Goal: Task Accomplishment & Management: Complete application form

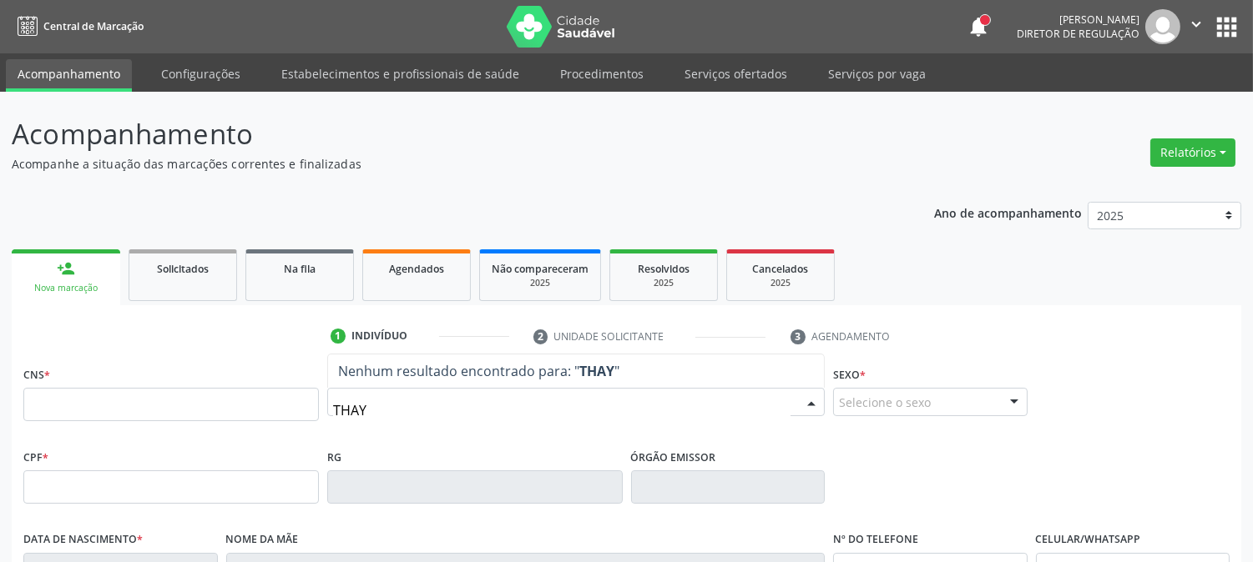
type input "THAYN"
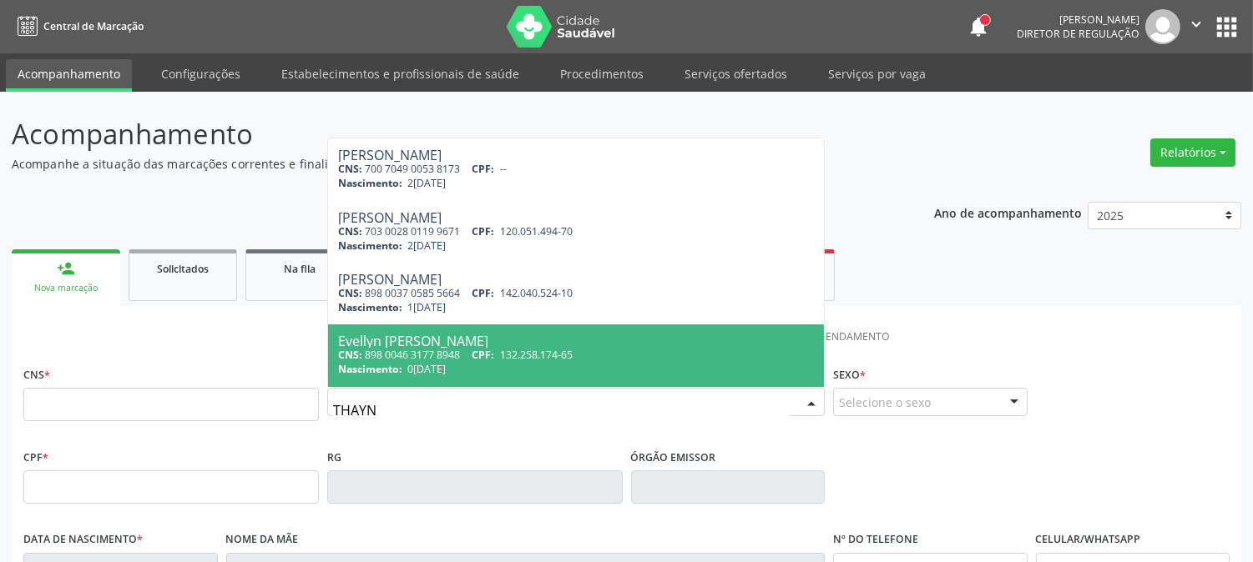
click at [614, 348] on div "CNS: 898 0046 3177 8948 CPF: 132.258.174-65" at bounding box center [576, 355] width 476 height 14
type input "898 0046 3177 8948"
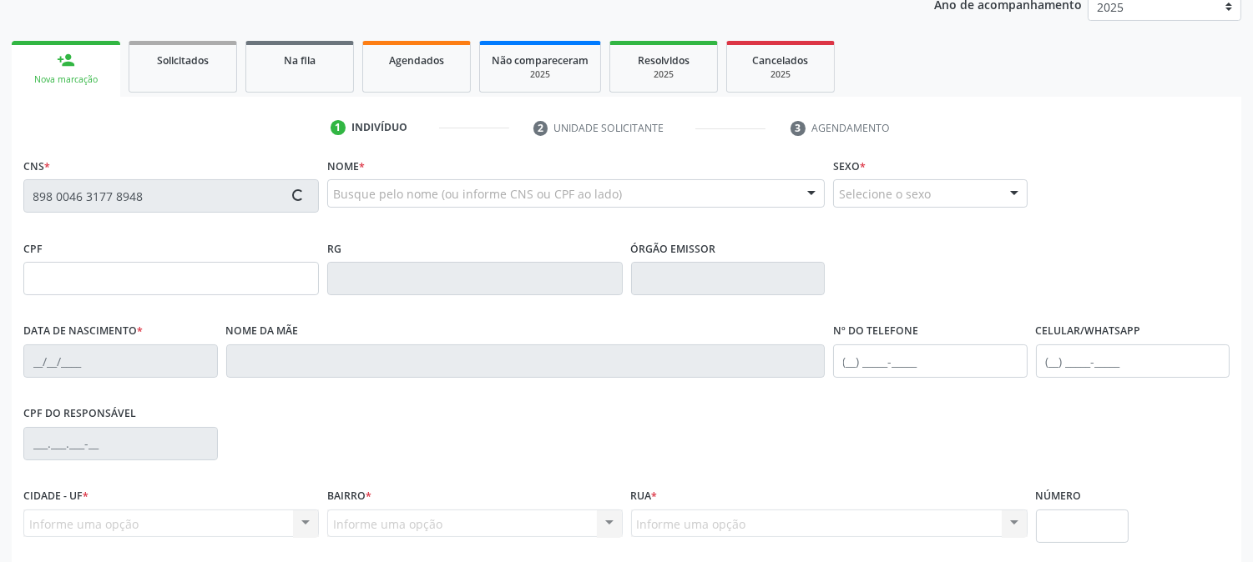
scroll to position [278, 0]
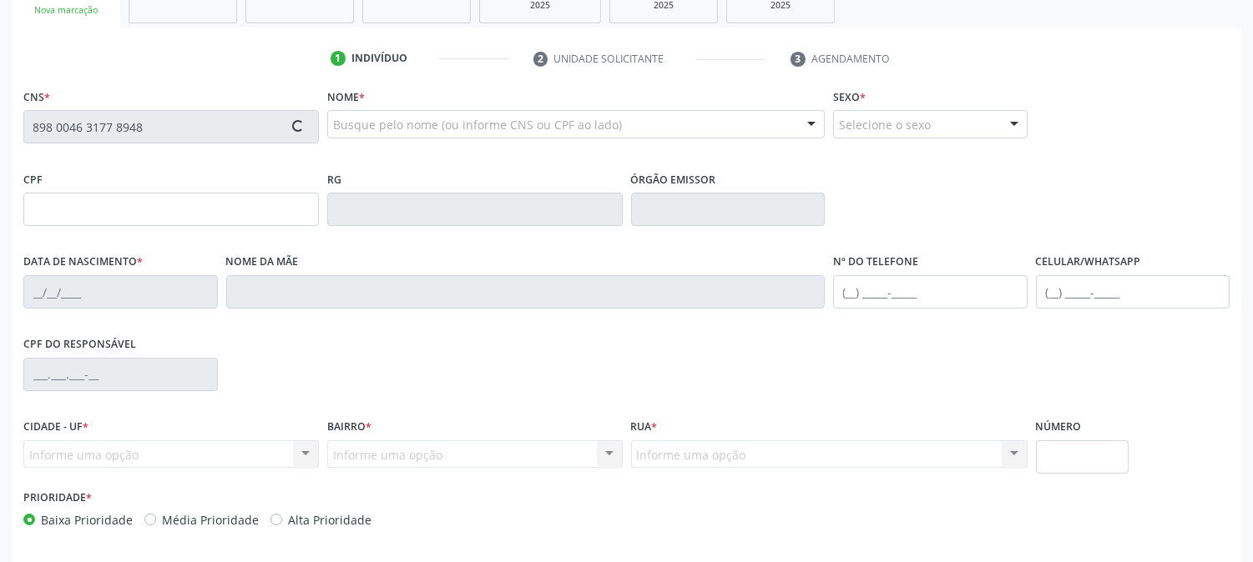
type input "0[DATE]"
type input "[PERSON_NAME]"
type input "[PHONE_NUMBER]"
type input "014.304.664-05"
type input "379"
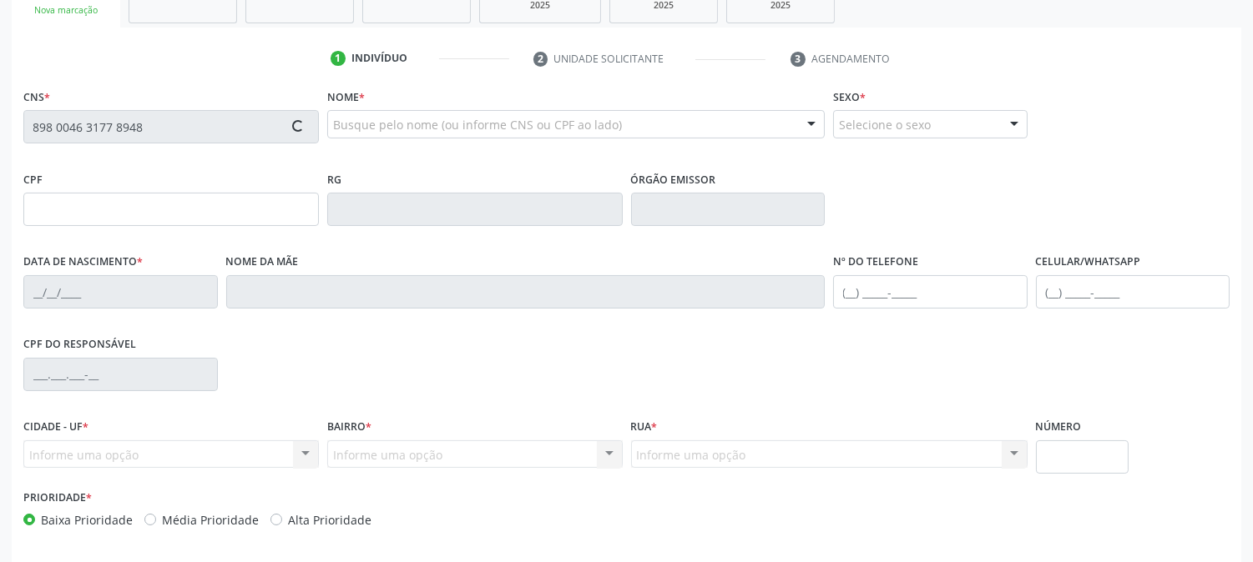
type input "132.258.174-65"
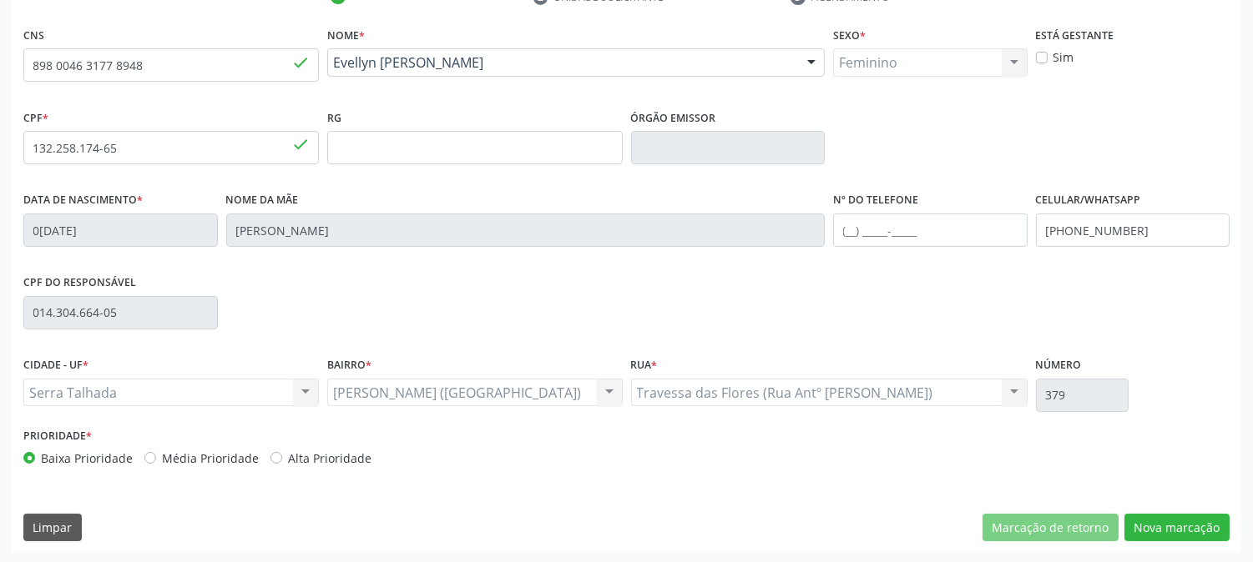
scroll to position [340, 0]
click at [1150, 544] on div "CNS 898 0046 3177 8948 done Nome * [PERSON_NAME] [PERSON_NAME] CNS: 898 0046 31…" at bounding box center [626, 287] width 1229 height 531
click at [1163, 530] on button "Nova marcação" at bounding box center [1176, 527] width 105 height 28
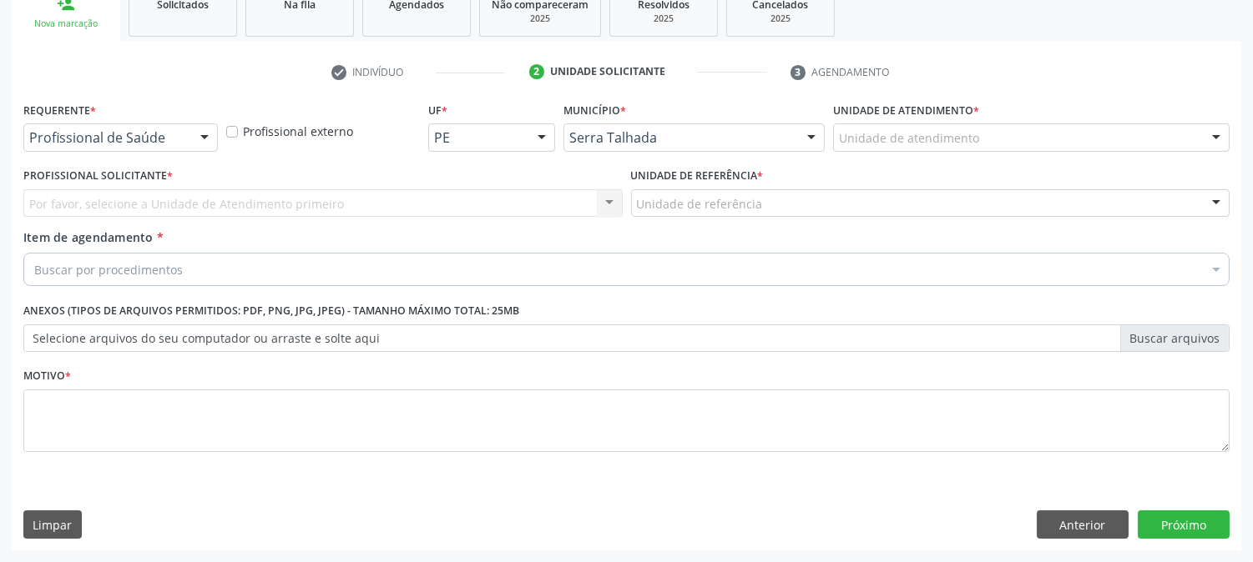
scroll to position [264, 0]
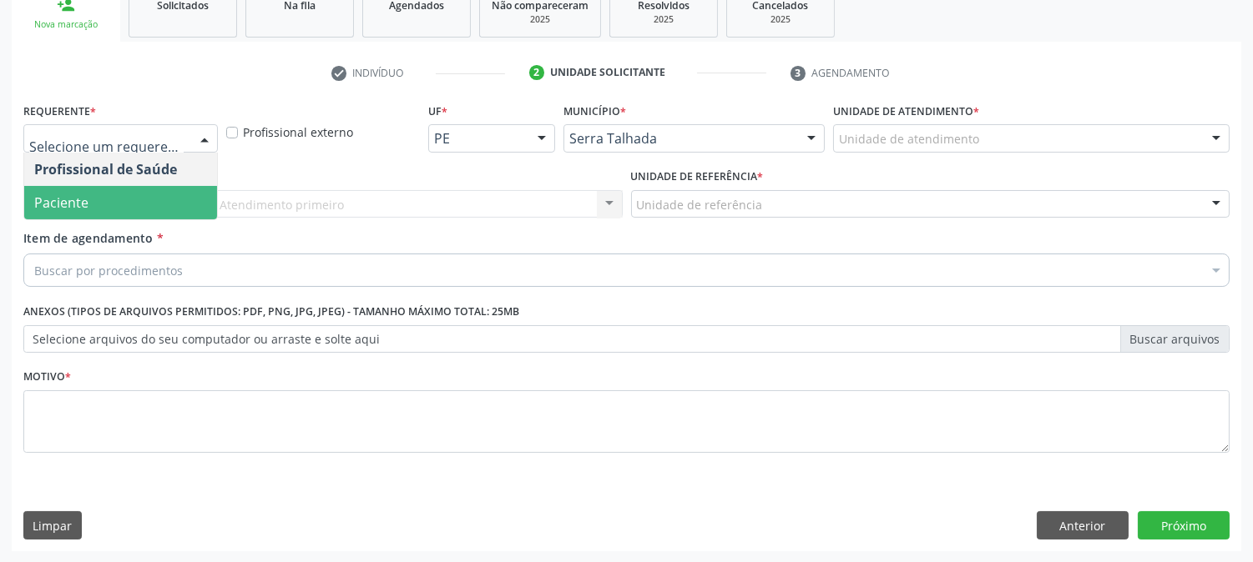
click at [126, 206] on span "Paciente" at bounding box center [120, 202] width 193 height 33
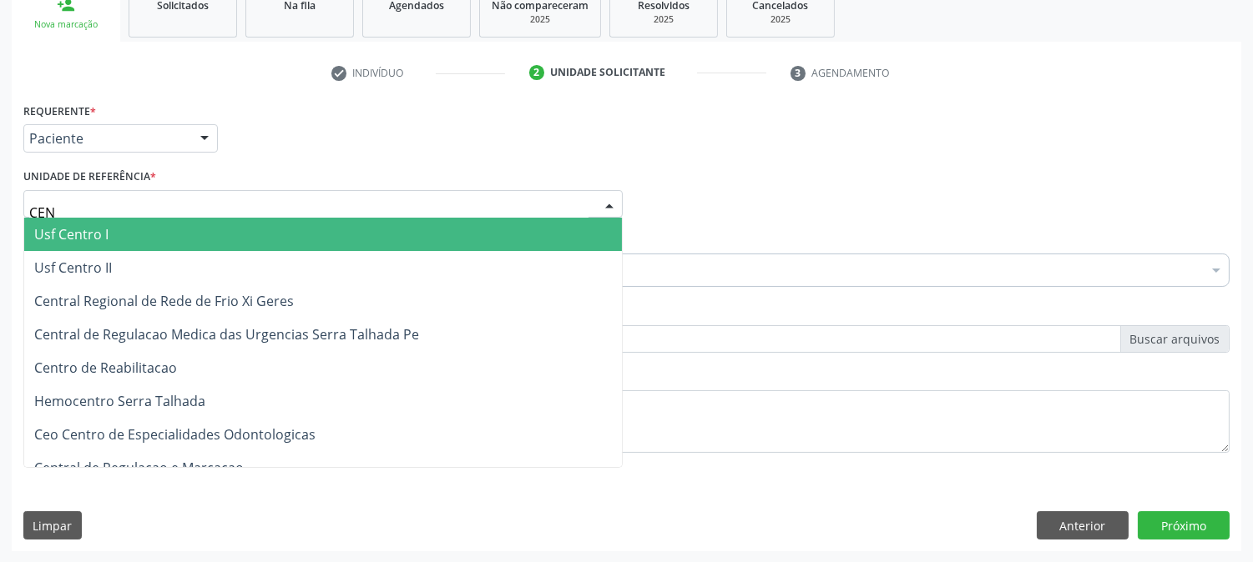
type input "CENT"
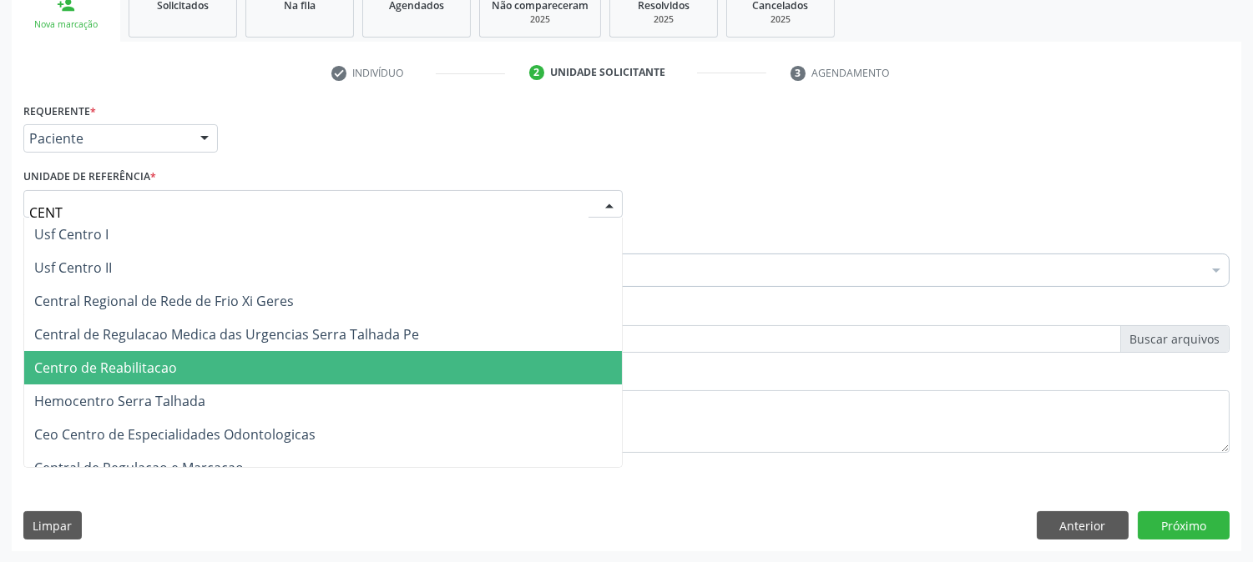
click at [128, 364] on span "Centro de Reabilitacao" at bounding box center [105, 368] width 143 height 18
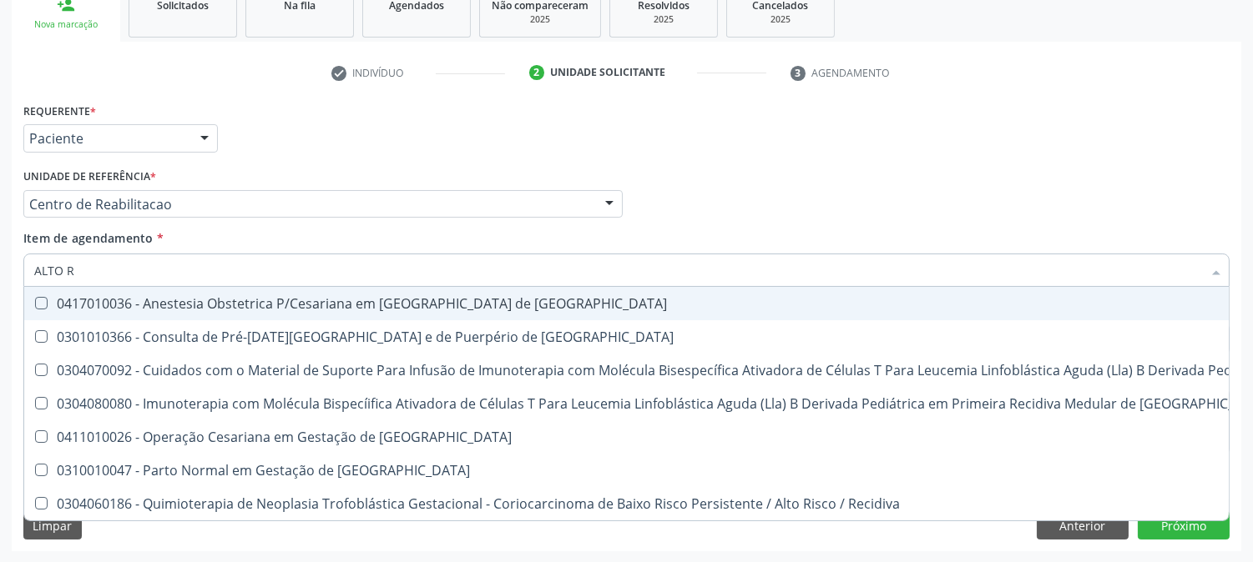
type input "ALTO RI"
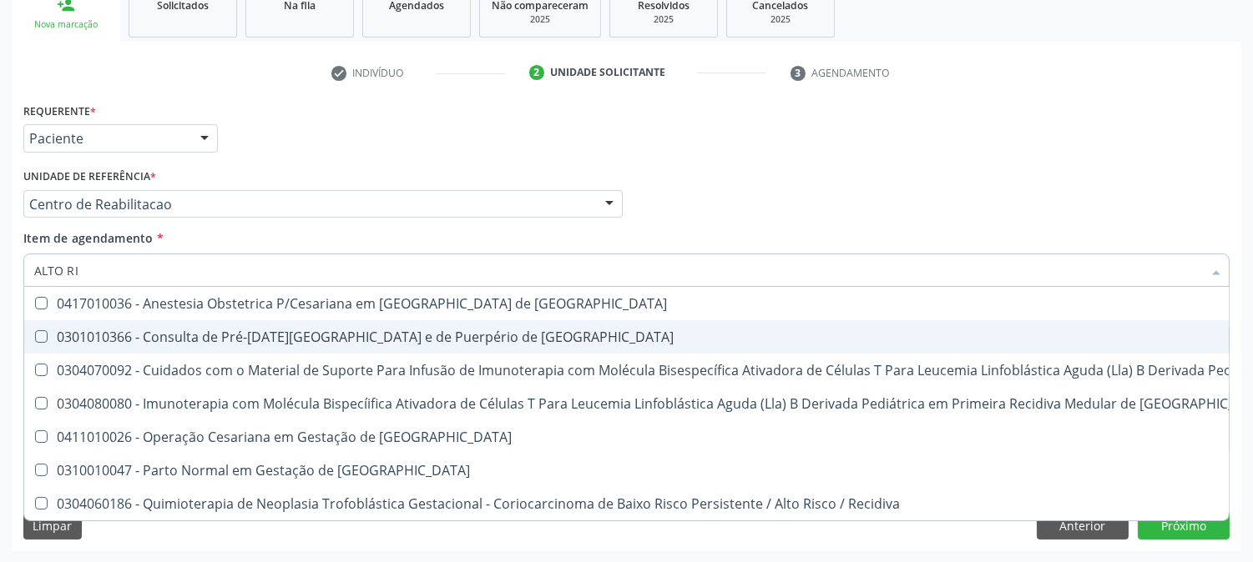
click at [156, 338] on div "0301010366 - Consulta de Pré-[DATE][GEOGRAPHIC_DATA] e de Puerpério de [GEOGRAP…" at bounding box center [891, 336] width 1714 height 13
checkbox Risco "true"
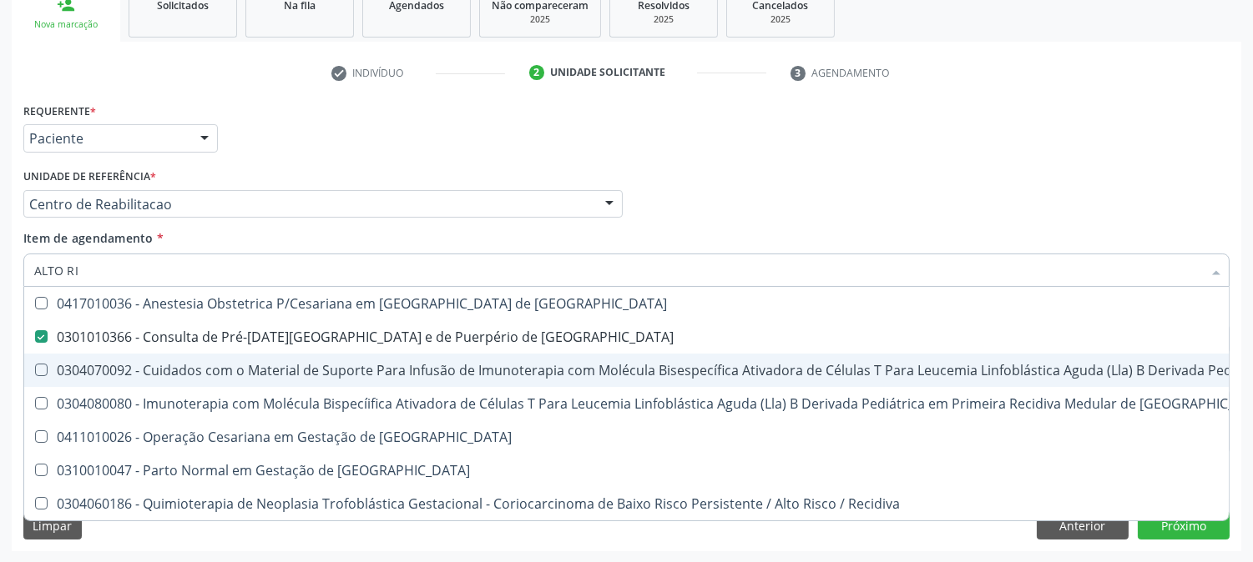
click at [0, 366] on div "Acompanhamento Acompanhe a situação das marcações correntes e finalizadas Relat…" at bounding box center [626, 195] width 1253 height 735
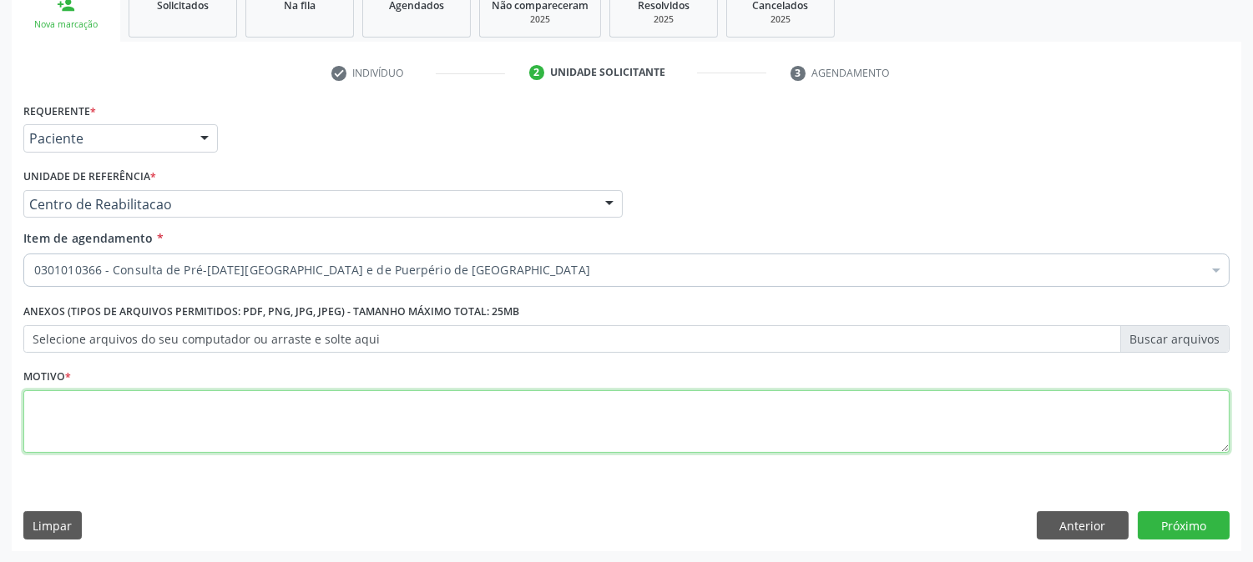
click at [248, 435] on textarea at bounding box center [626, 422] width 1206 height 63
type textarea "."
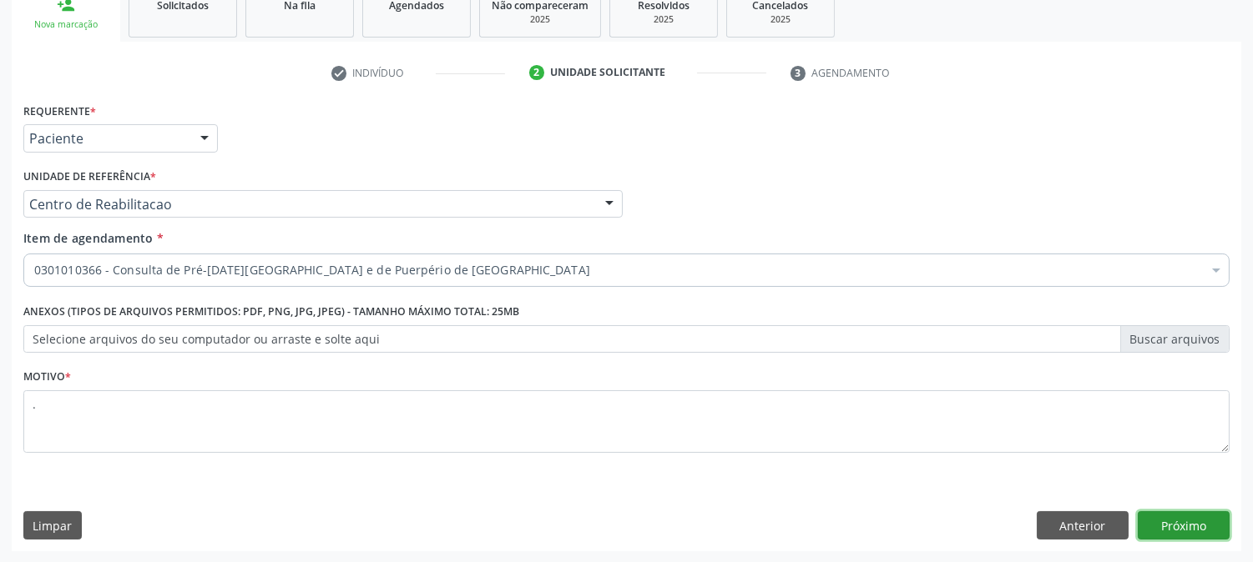
click at [1196, 532] on button "Próximo" at bounding box center [1183, 526] width 92 height 28
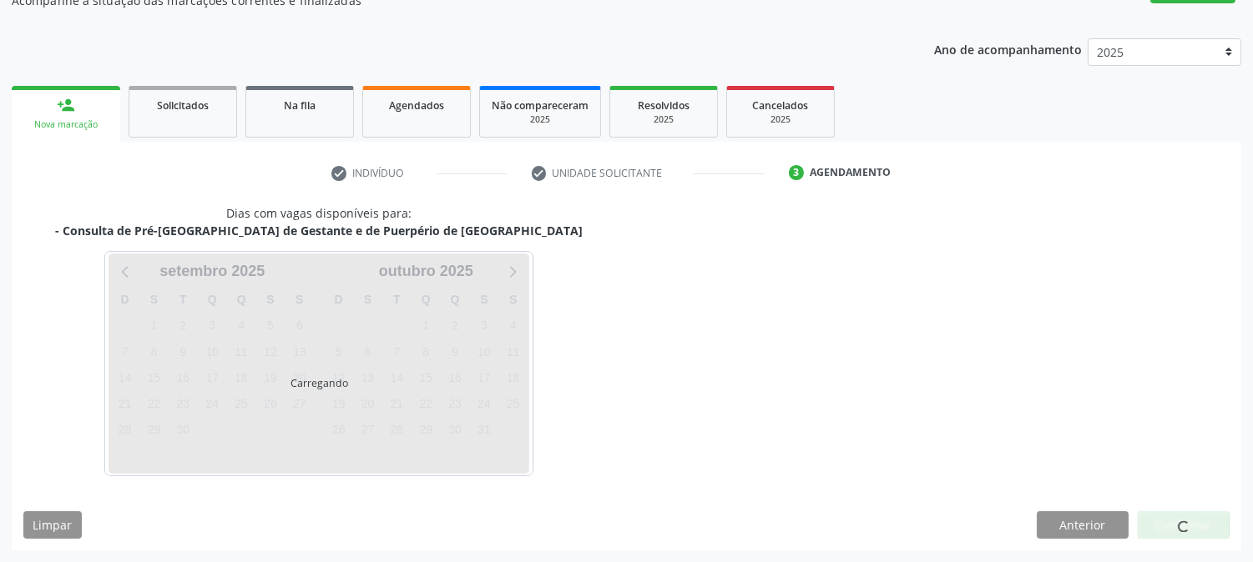
scroll to position [163, 0]
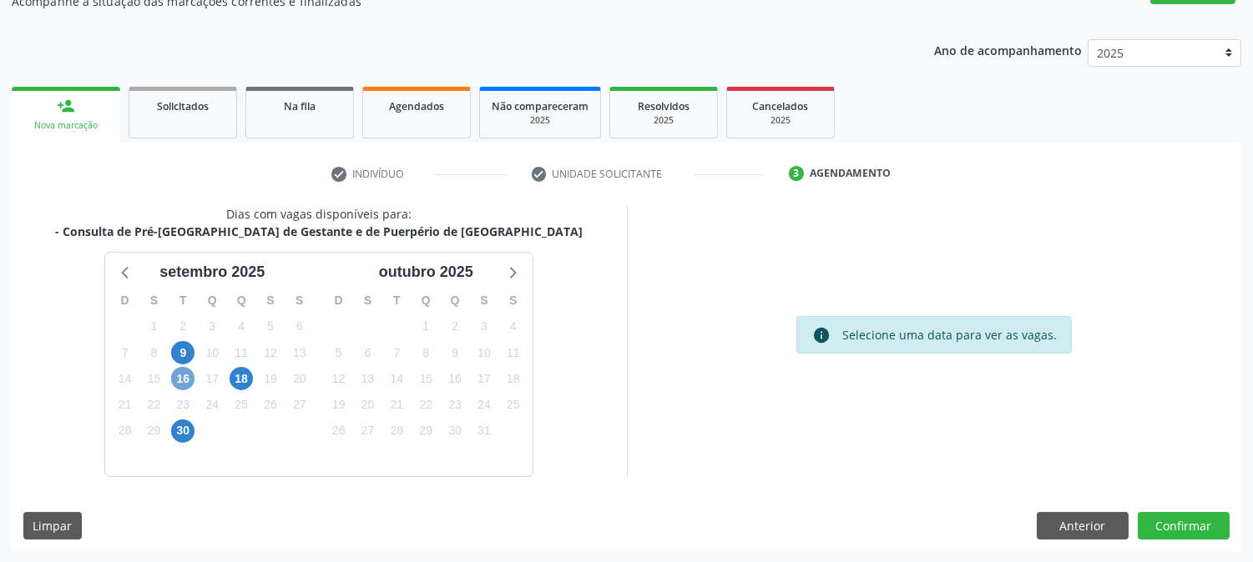
click at [184, 376] on span "16" at bounding box center [182, 378] width 23 height 23
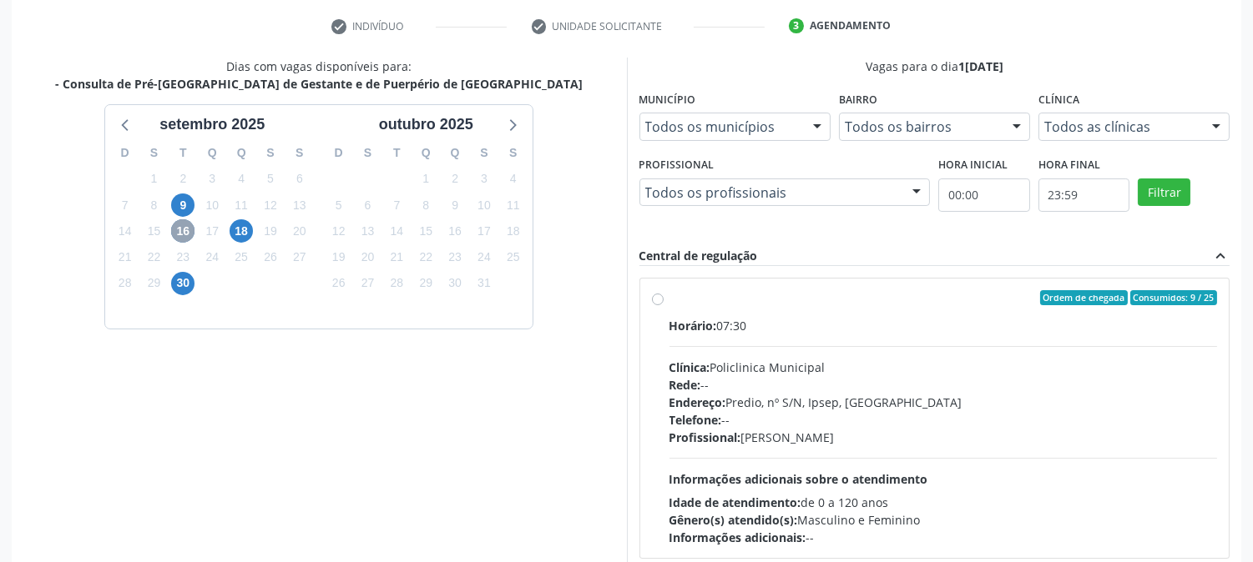
scroll to position [404, 0]
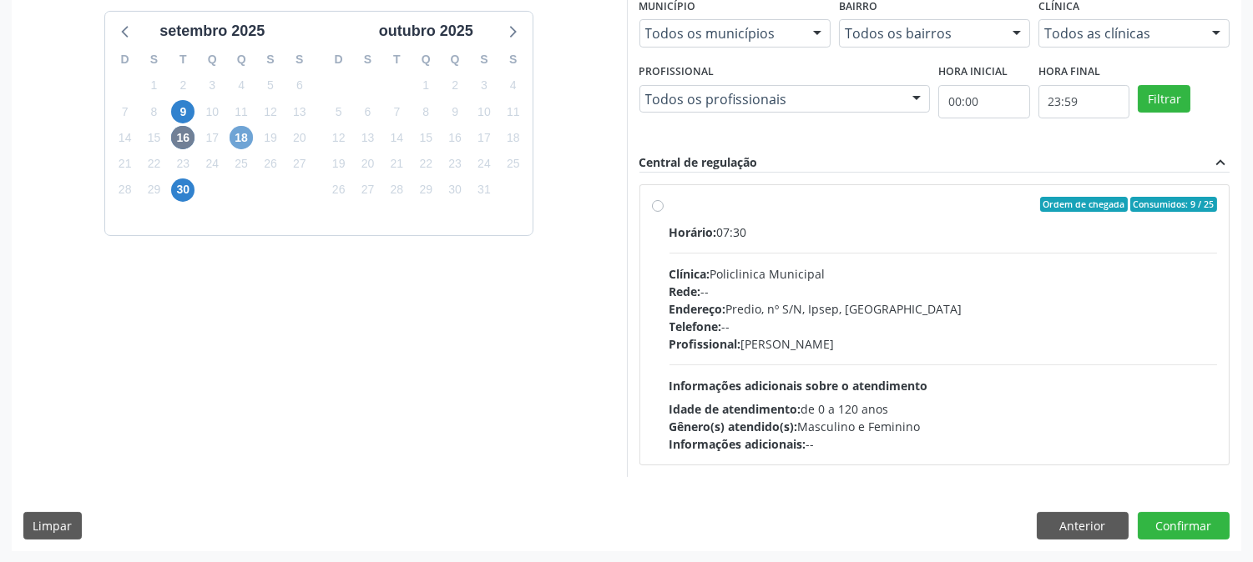
click at [243, 139] on span "18" at bounding box center [240, 137] width 23 height 23
click at [180, 185] on span "30" at bounding box center [182, 190] width 23 height 23
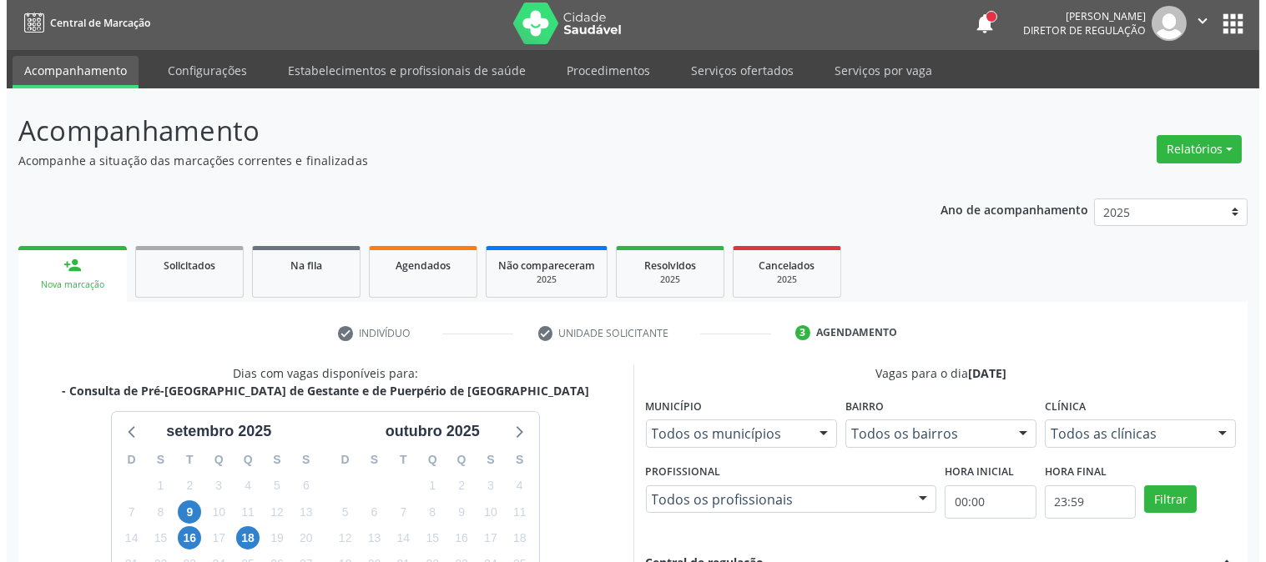
scroll to position [0, 0]
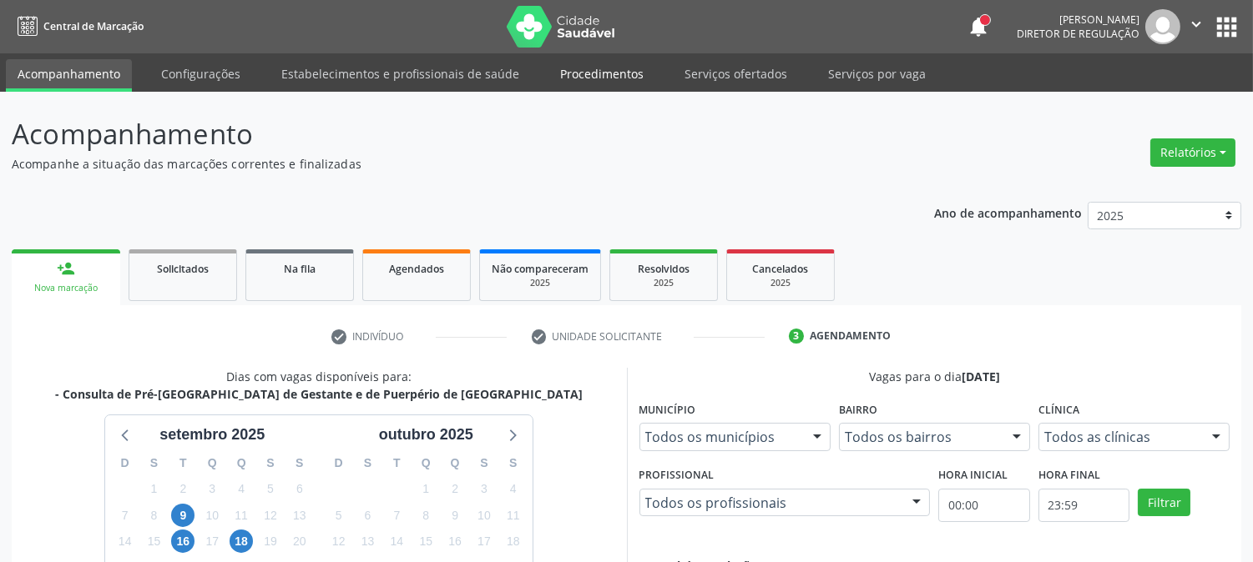
click at [571, 70] on link "Procedimentos" at bounding box center [601, 73] width 107 height 29
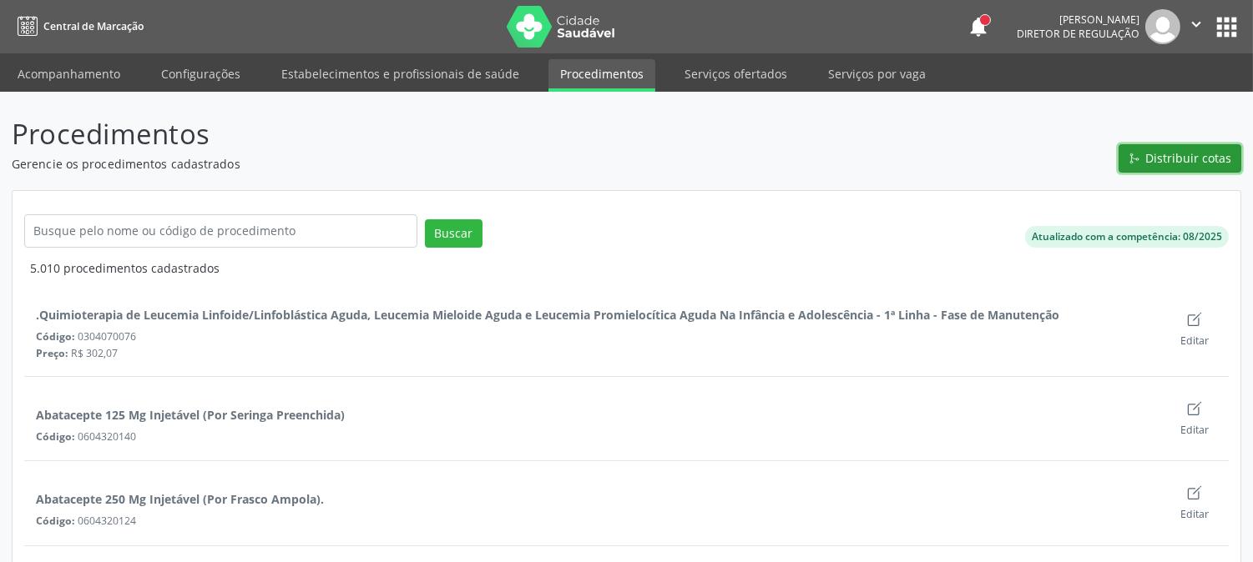
click at [1210, 160] on span "Distribuir cotas" at bounding box center [1189, 158] width 86 height 18
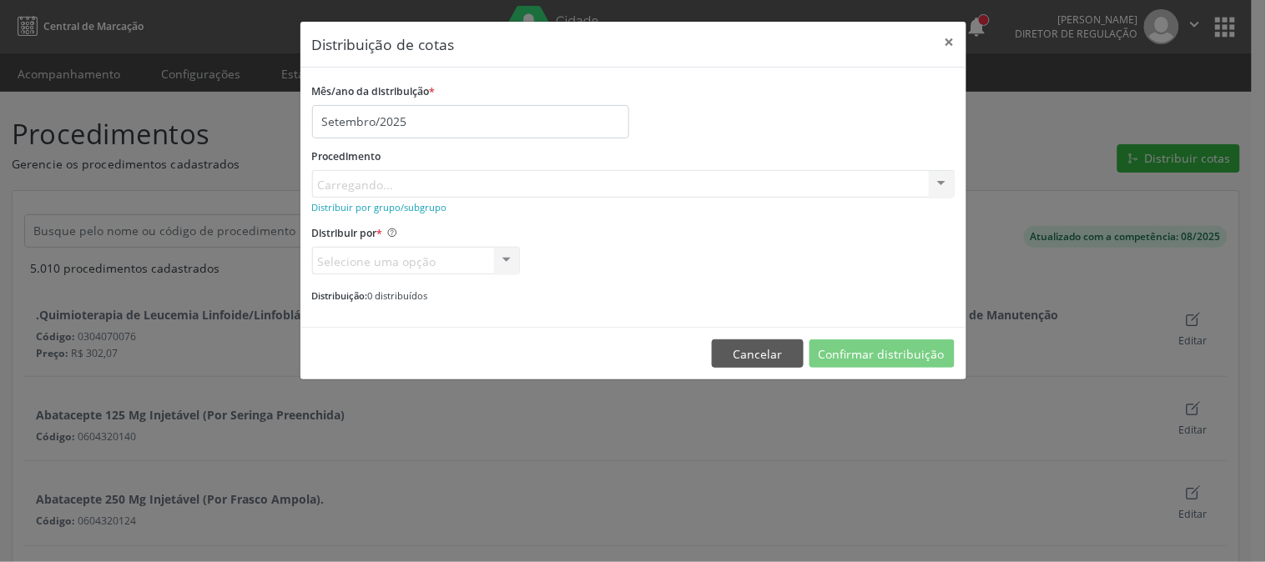
click at [532, 180] on div "Procedimento [GEOGRAPHIC_DATA]... No elements found. Consider changing the sear…" at bounding box center [633, 170] width 643 height 53
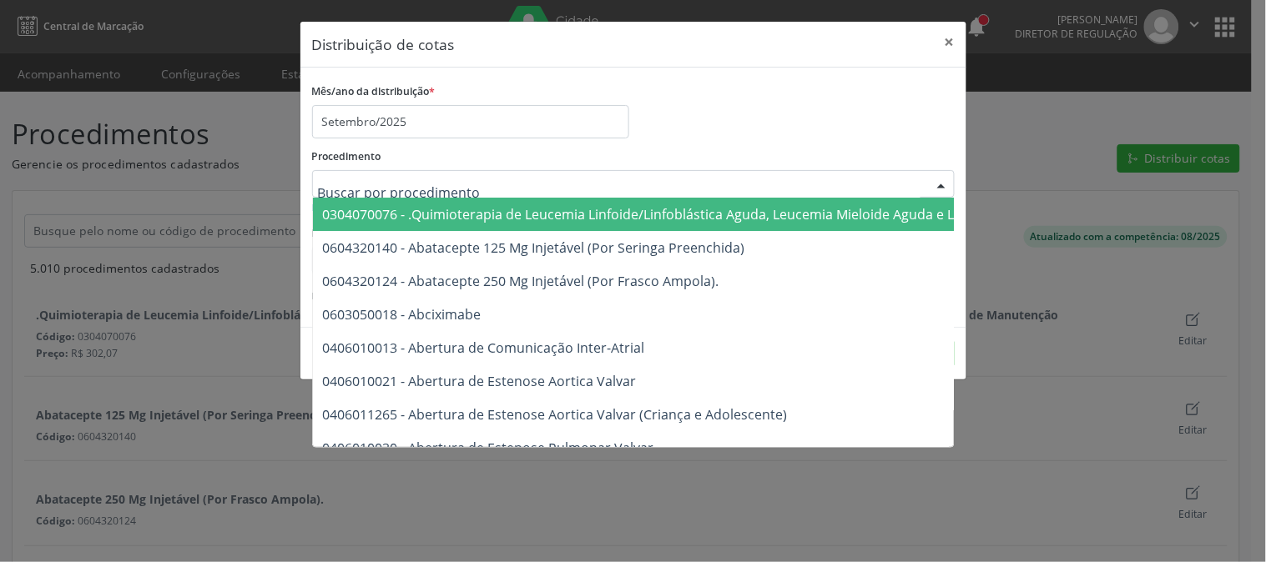
click at [532, 181] on div at bounding box center [633, 184] width 643 height 28
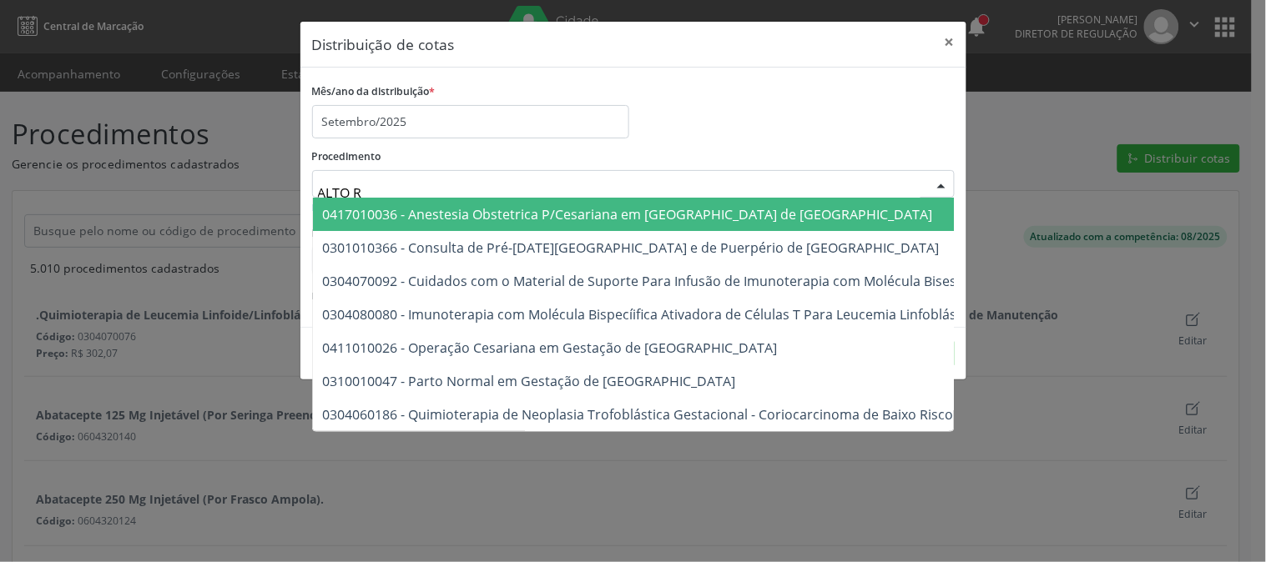
type input "ALTO RI"
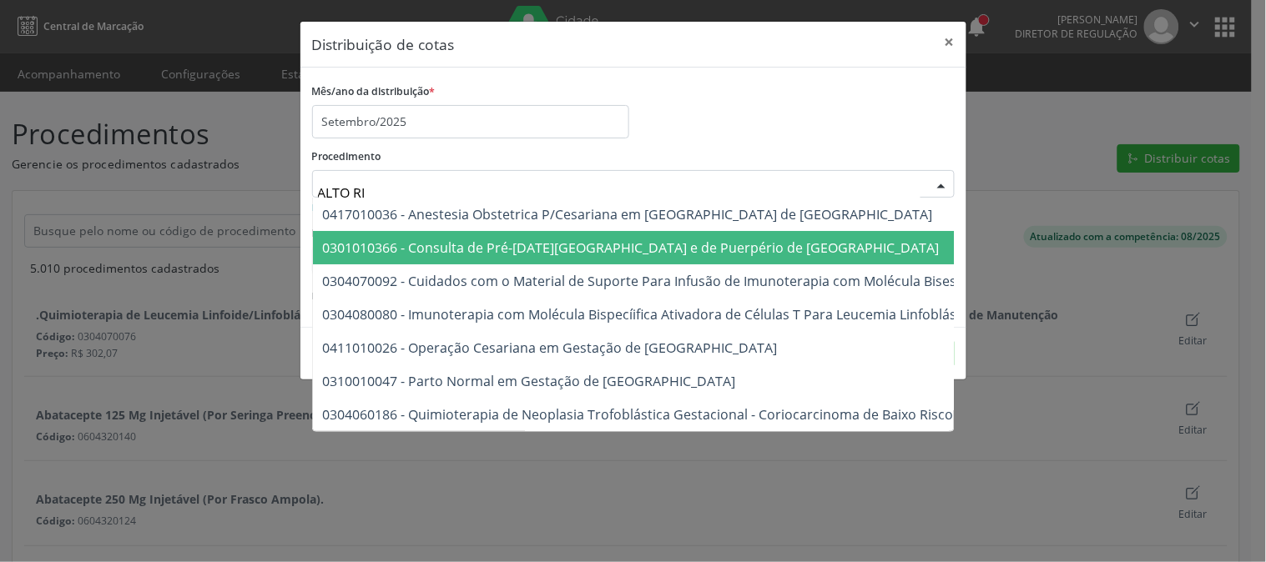
click at [697, 240] on span "0301010366 - Consulta de Pré-[DATE][GEOGRAPHIC_DATA] e de Puerpério de [GEOGRAP…" at bounding box center [631, 248] width 617 height 18
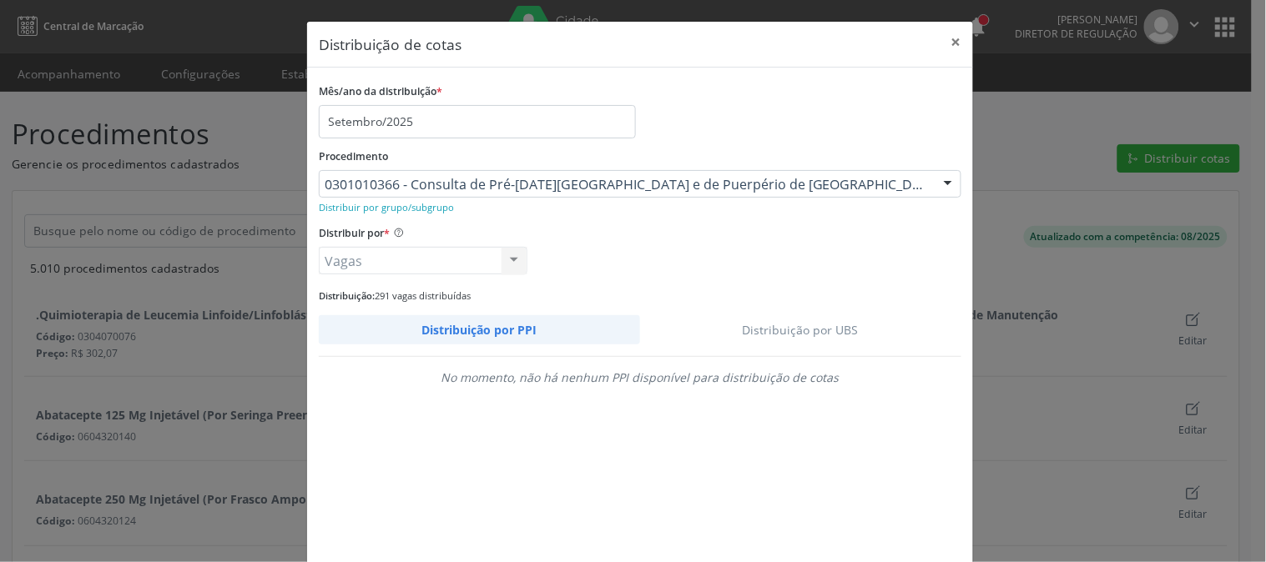
click at [795, 323] on link "Distribuição por UBS" at bounding box center [801, 329] width 322 height 29
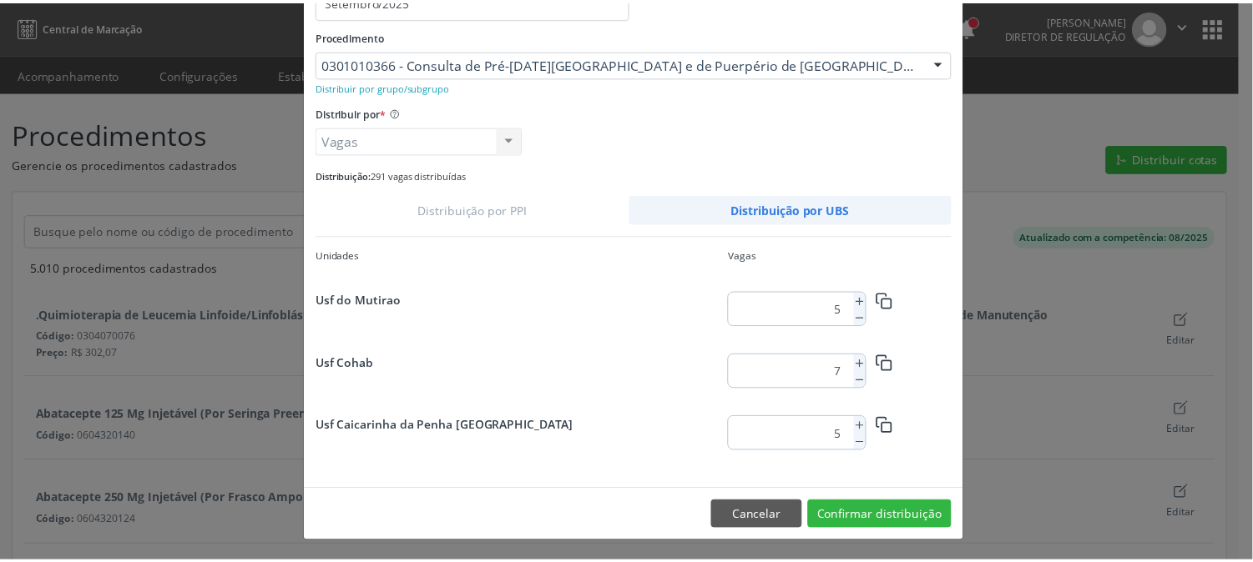
scroll to position [174, 0]
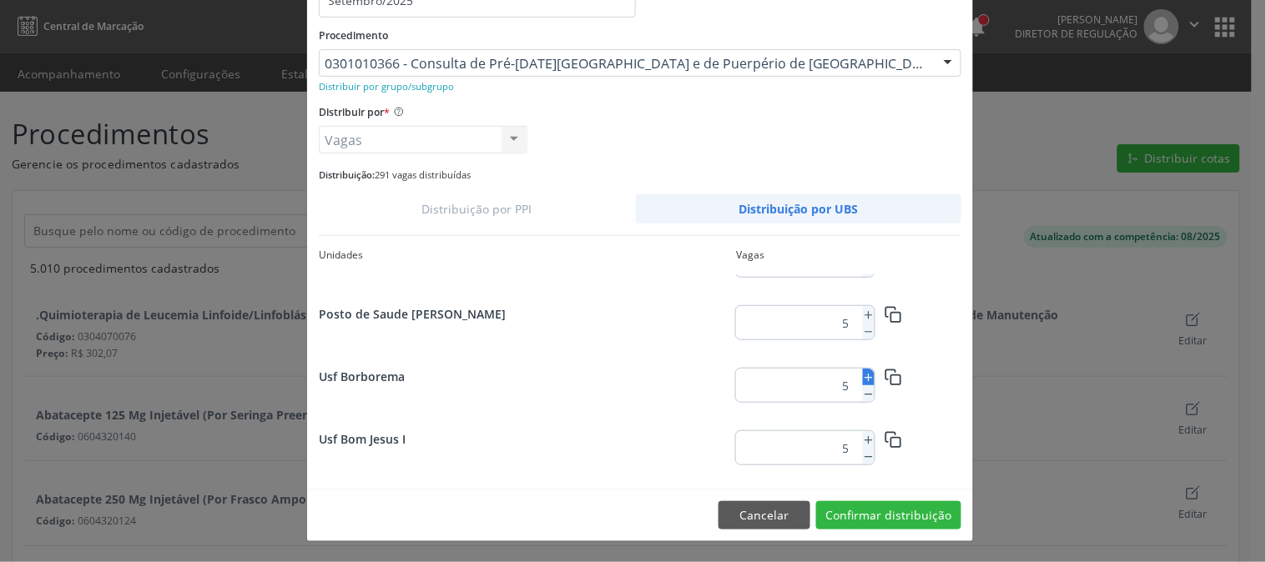
click at [864, 376] on icon at bounding box center [869, 378] width 12 height 12
type input "6"
click at [897, 518] on button "Confirmar distribuição" at bounding box center [888, 516] width 145 height 28
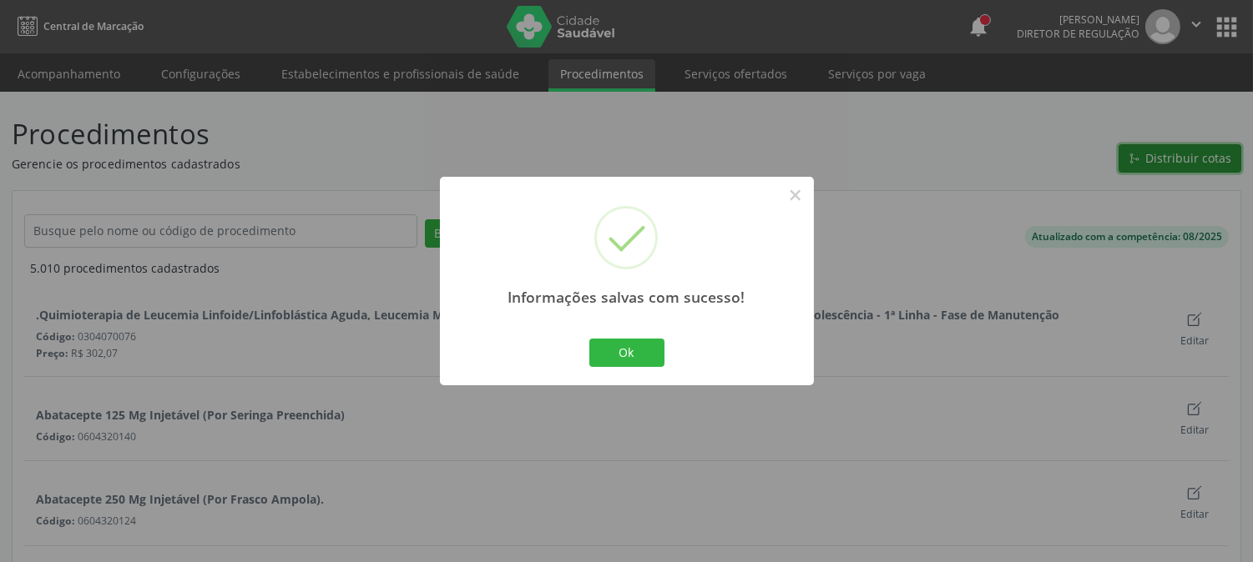
scroll to position [0, 0]
click at [647, 356] on button "Ok" at bounding box center [626, 353] width 75 height 28
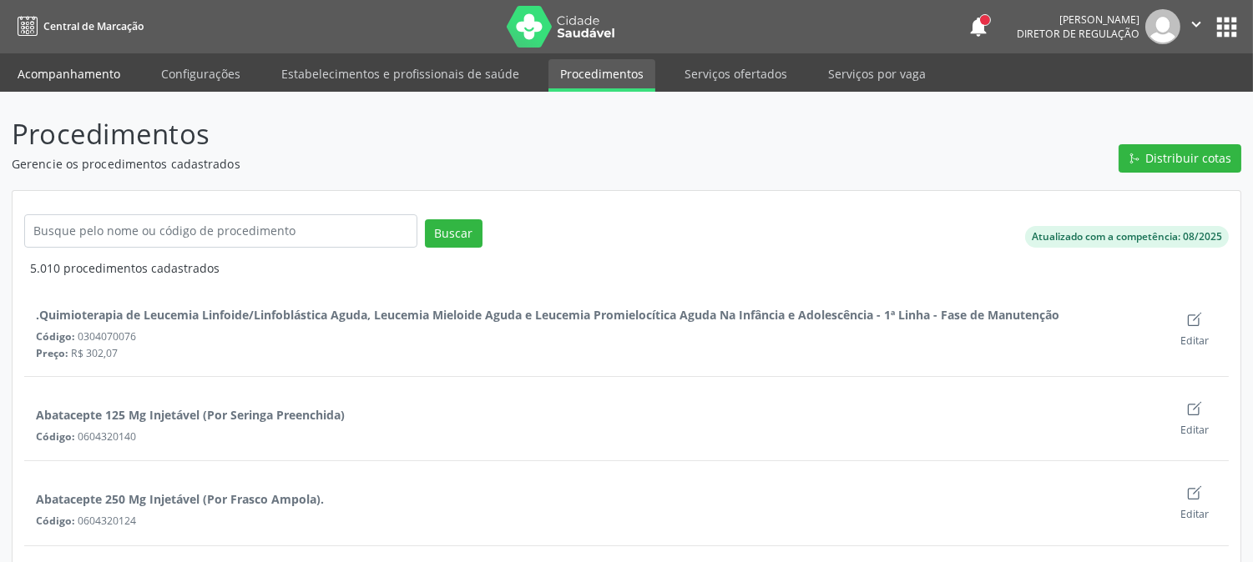
click at [103, 63] on link "Acompanhamento" at bounding box center [69, 73] width 126 height 29
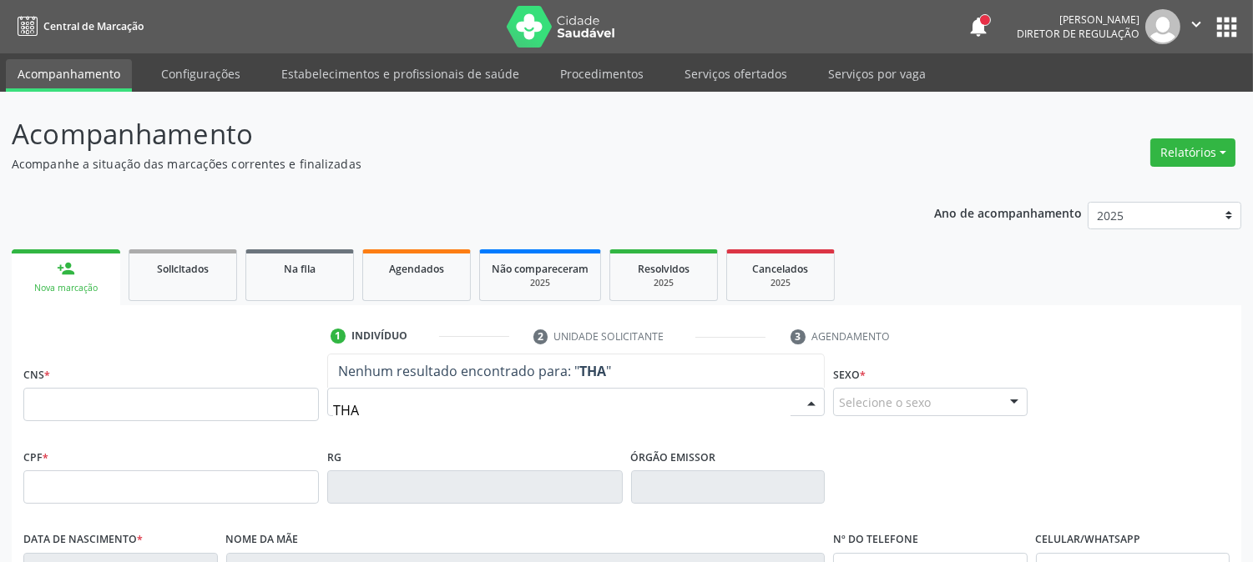
type input "THAY"
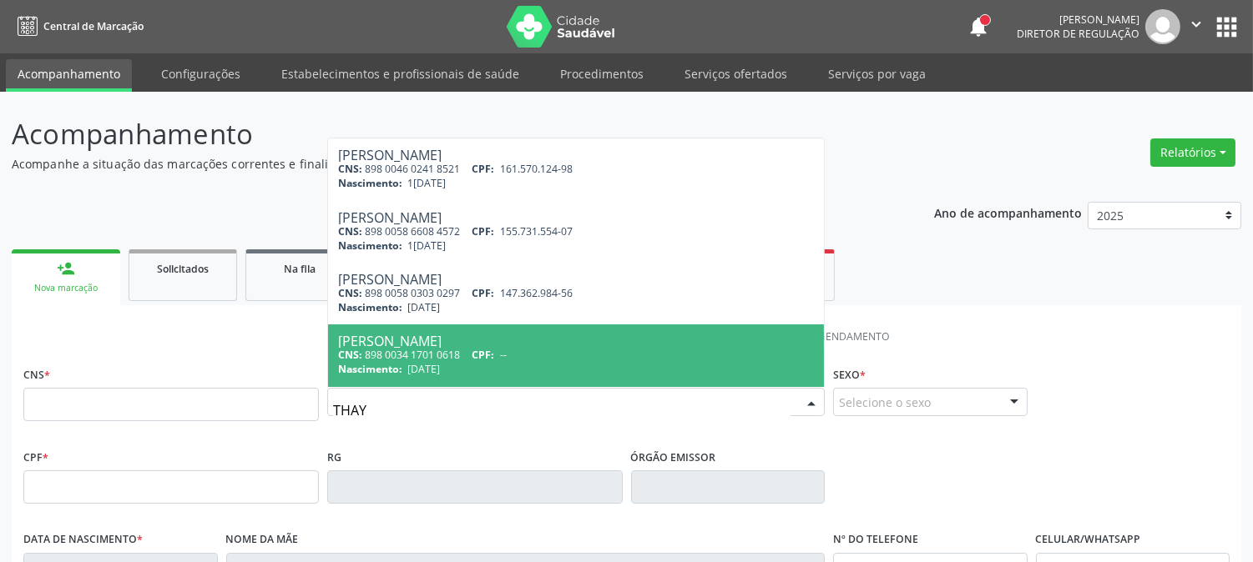
click at [507, 355] on span "--" at bounding box center [503, 355] width 7 height 14
type input "898 0034 1701 0618"
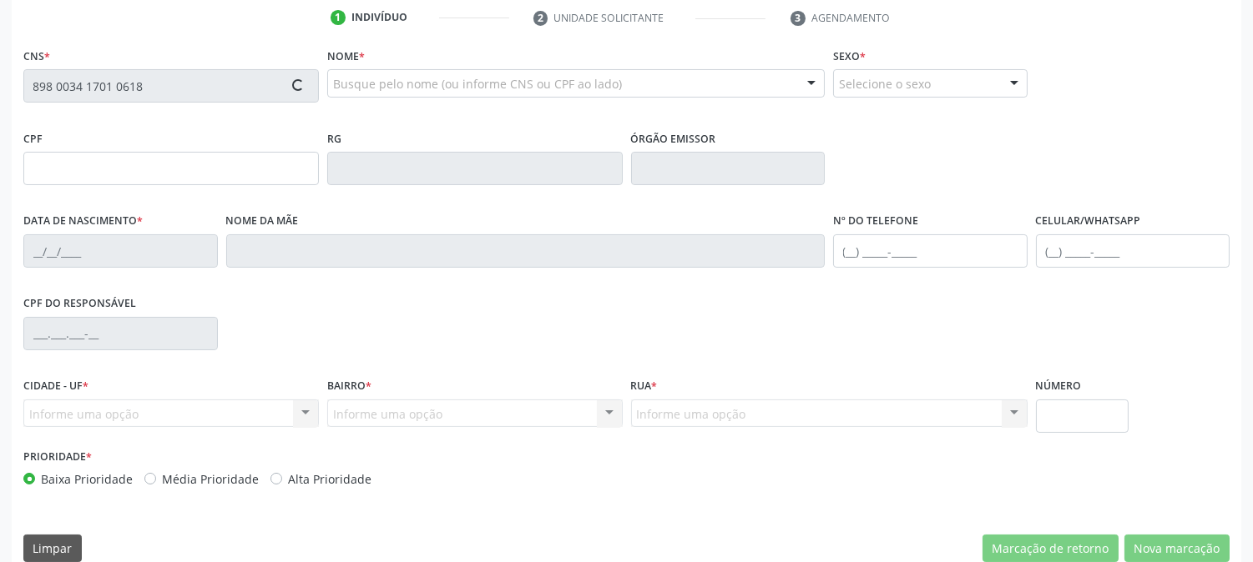
type input "[DATE]"
type input "[PERSON_NAME]"
type input "[PHONE_NUMBER]"
type input "048.703.774-03"
type input "611"
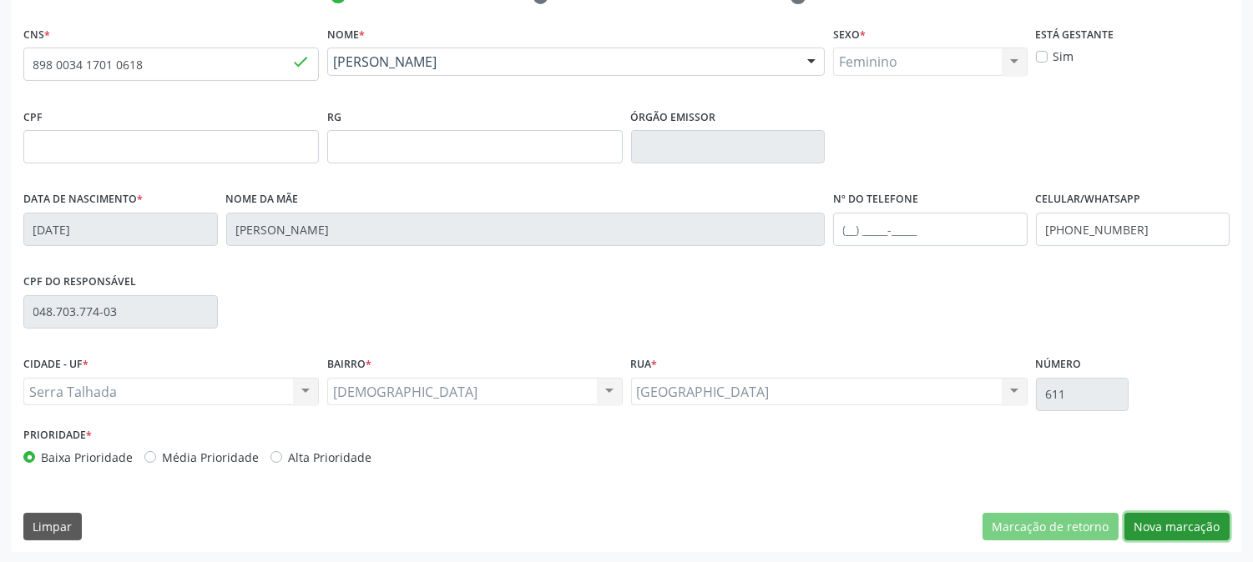
click at [1141, 520] on button "Nova marcação" at bounding box center [1176, 527] width 105 height 28
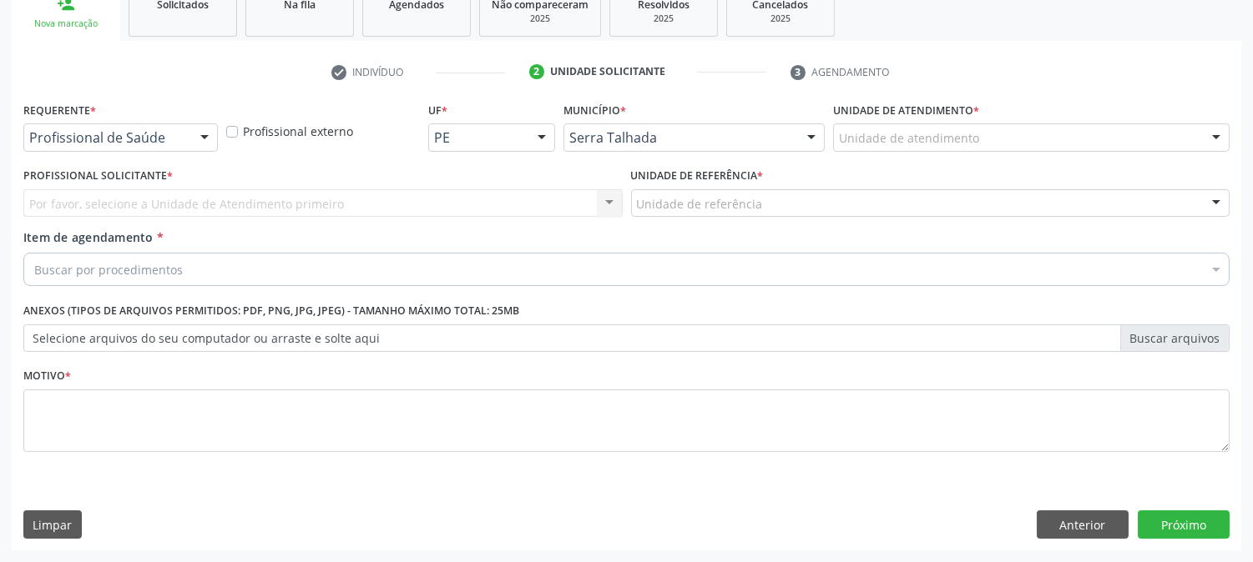
scroll to position [264, 0]
click at [487, 265] on div "Buscar por procedimentos" at bounding box center [626, 270] width 1206 height 33
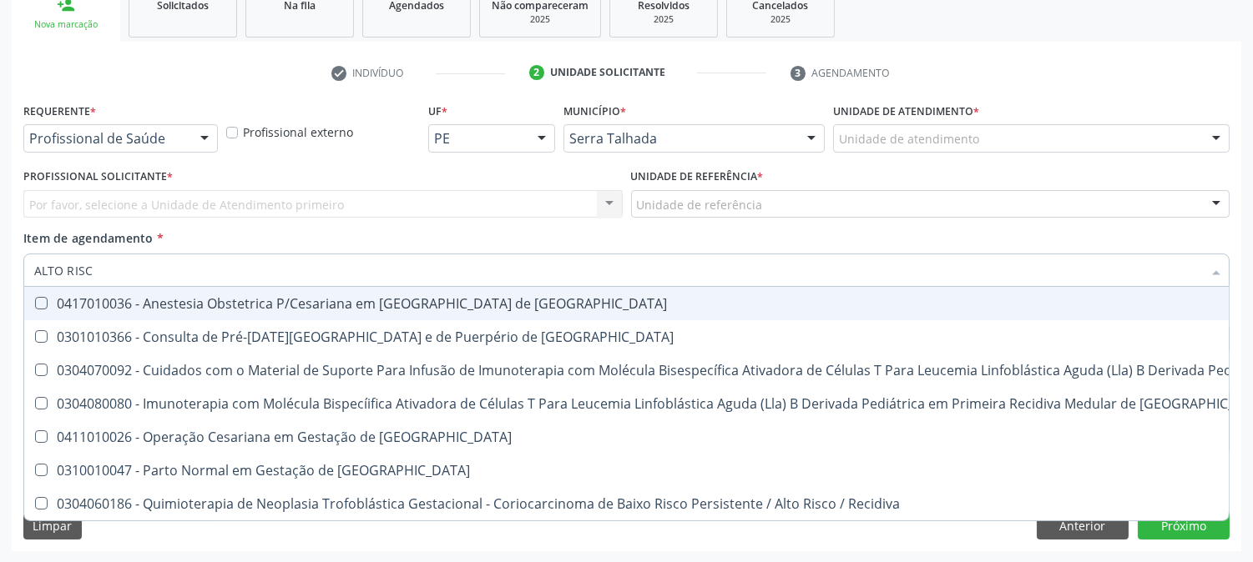
type input "ALTO RISCO"
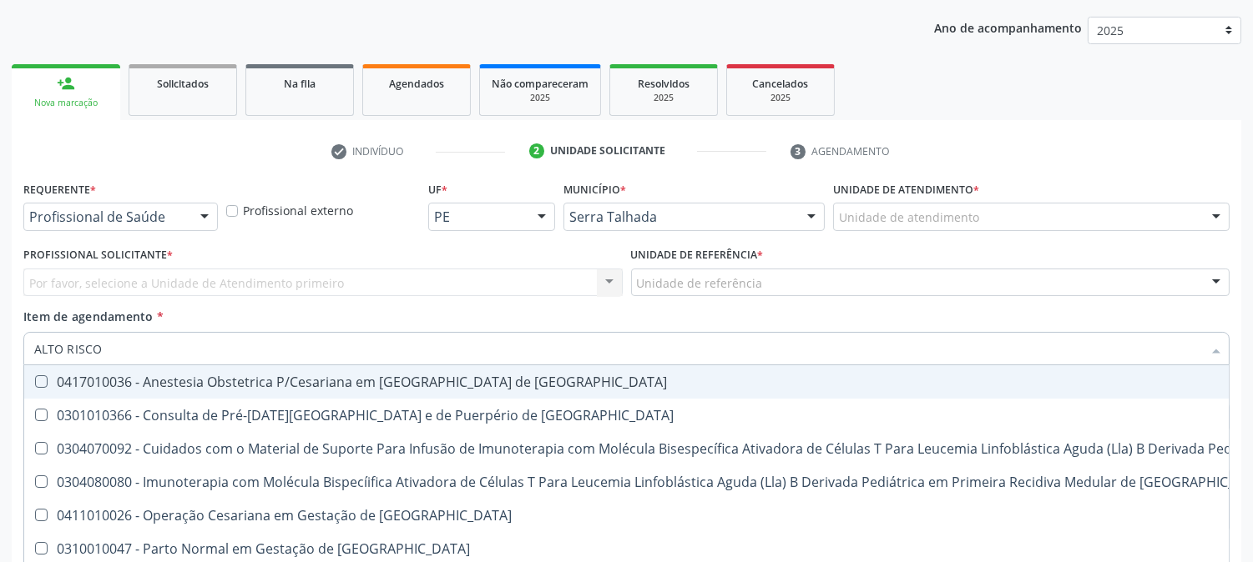
scroll to position [0, 0]
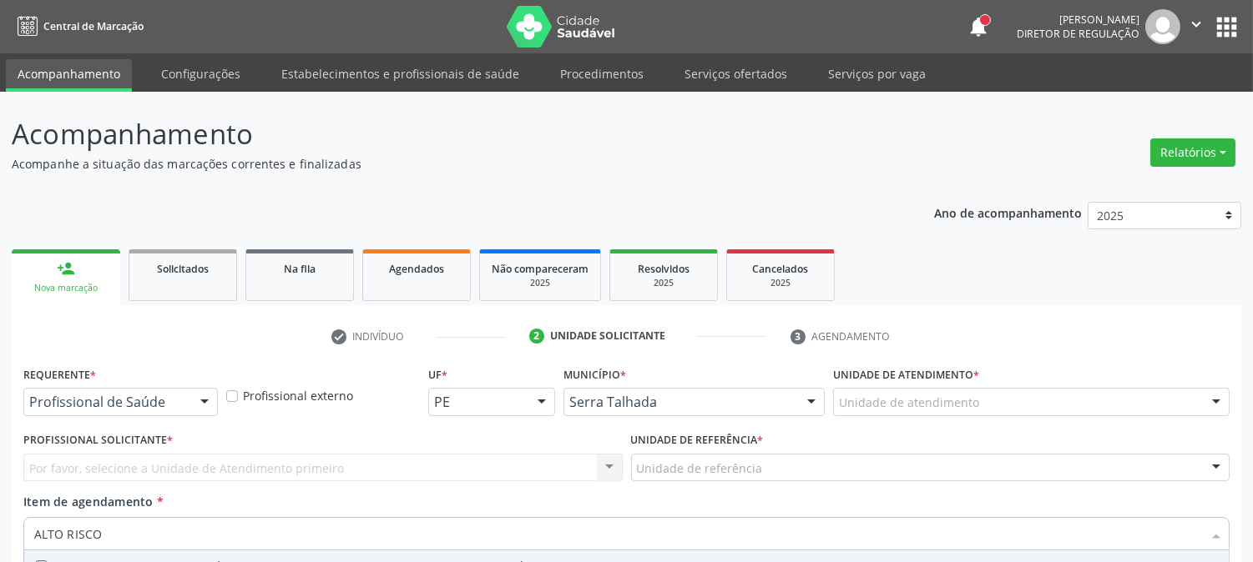
click at [1195, 18] on icon "" at bounding box center [1196, 24] width 18 height 18
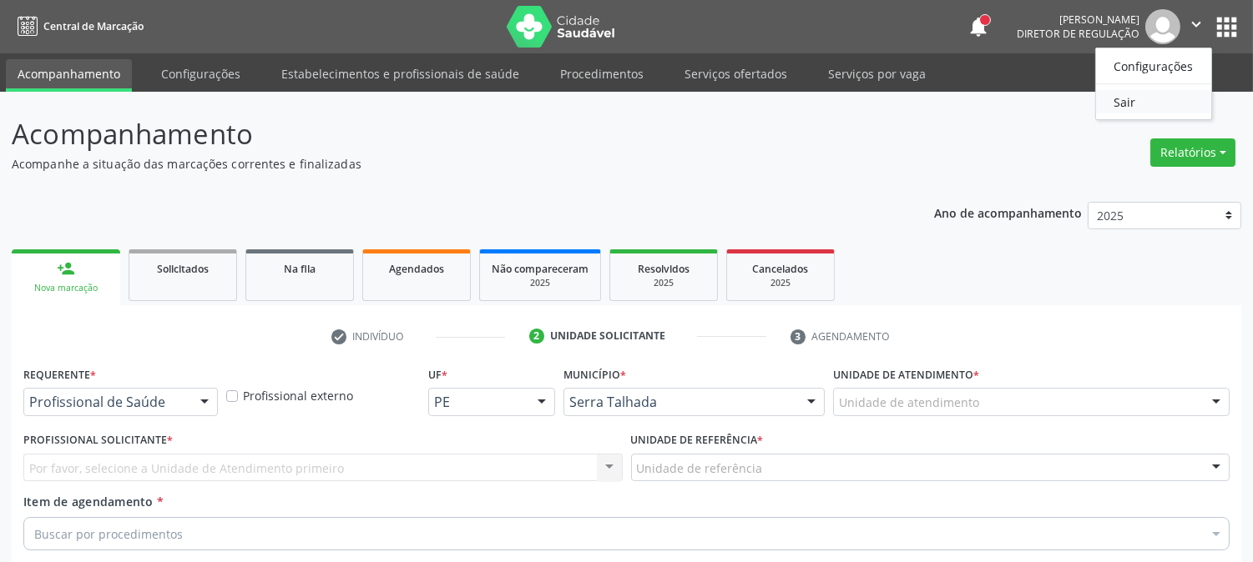
click at [1150, 98] on link "Sair" at bounding box center [1153, 101] width 115 height 23
